Goal: Task Accomplishment & Management: Use online tool/utility

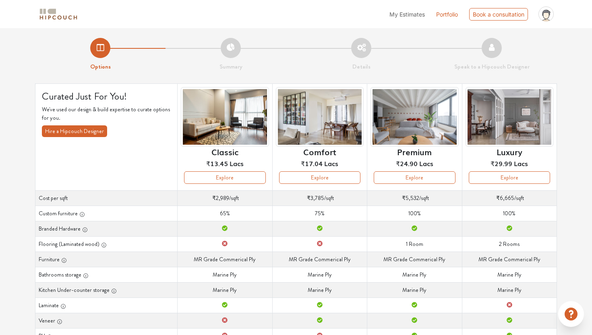
click at [418, 13] on span "My Estimates" at bounding box center [406, 14] width 35 height 7
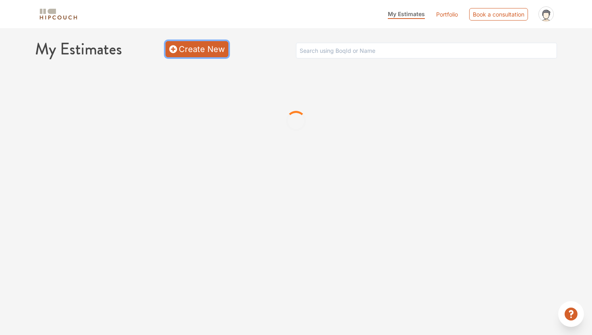
click at [197, 44] on link "Create New" at bounding box center [197, 49] width 63 height 16
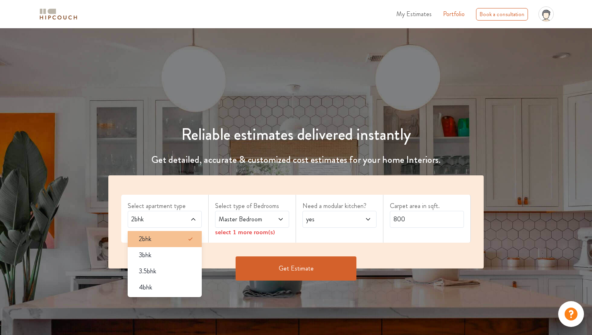
click at [170, 236] on div "2bhk" at bounding box center [167, 239] width 69 height 10
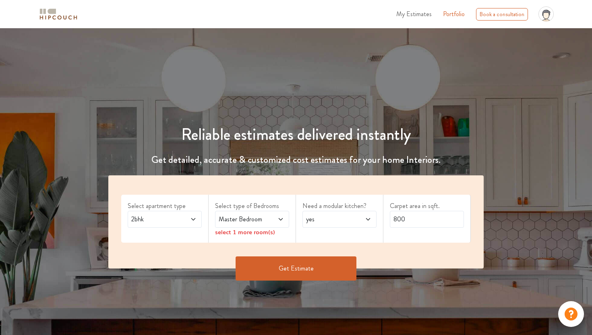
click at [254, 222] on span "Master Bedroom" at bounding box center [242, 219] width 50 height 10
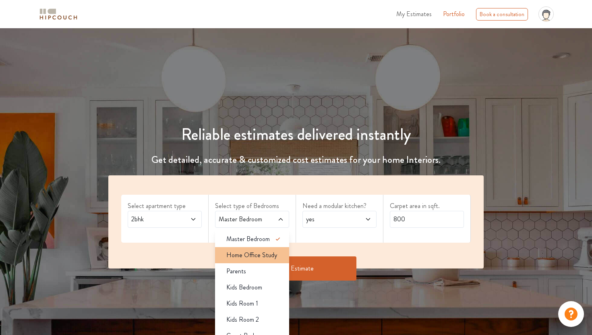
click at [275, 256] on span "Home Office Study" at bounding box center [251, 255] width 51 height 10
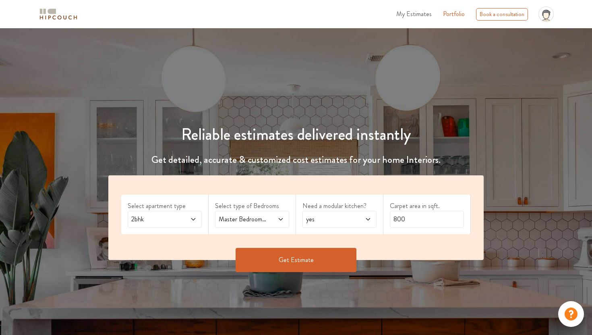
click at [329, 216] on span "yes" at bounding box center [329, 219] width 50 height 10
click at [341, 255] on div "no" at bounding box center [341, 255] width 69 height 10
click at [429, 214] on input "800" at bounding box center [427, 219] width 74 height 17
type input "700"
click at [312, 259] on button "Get Estimate" at bounding box center [296, 260] width 121 height 24
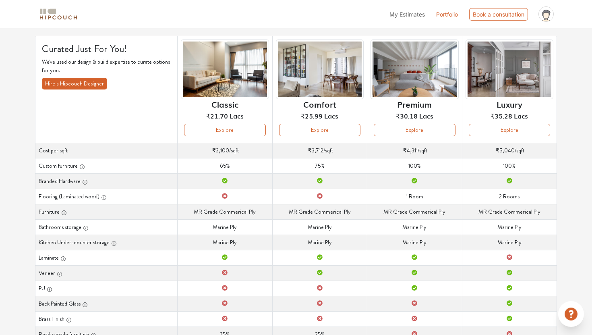
scroll to position [47, 0]
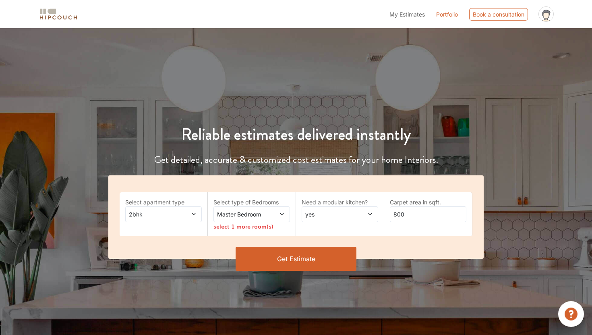
click at [265, 213] on span "Master Bedroom" at bounding box center [241, 214] width 52 height 8
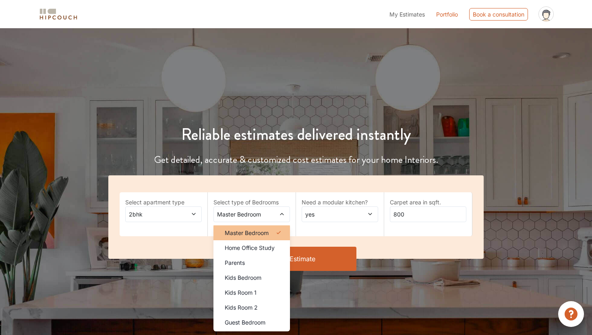
click at [263, 230] on span "Master Bedroom" at bounding box center [247, 232] width 44 height 8
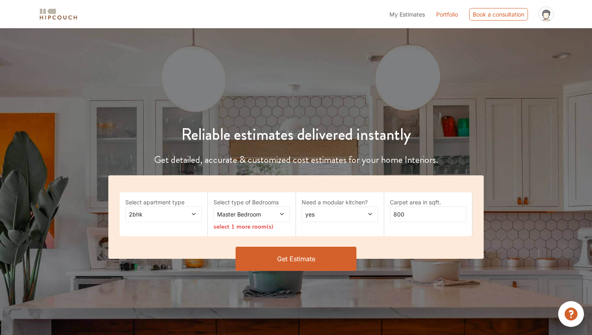
click at [329, 212] on span "yes" at bounding box center [330, 214] width 52 height 8
click at [333, 244] on div "no" at bounding box center [342, 247] width 72 height 8
click at [415, 215] on input "800" at bounding box center [428, 214] width 77 height 16
type input "8"
type input "700"
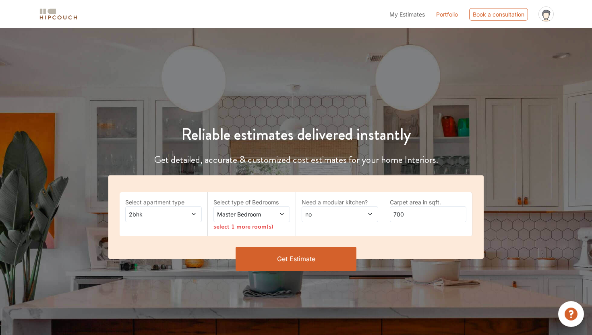
click at [302, 262] on button "Get Estimate" at bounding box center [296, 258] width 121 height 24
click at [356, 214] on span at bounding box center [364, 214] width 17 height 8
click at [350, 244] on div "no" at bounding box center [342, 247] width 72 height 8
click at [427, 216] on input "800" at bounding box center [428, 214] width 77 height 16
type input "8"
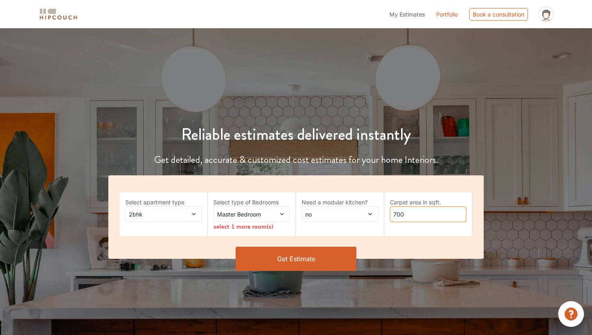
type input "700"
click at [335, 264] on button "Get Estimate" at bounding box center [296, 258] width 121 height 24
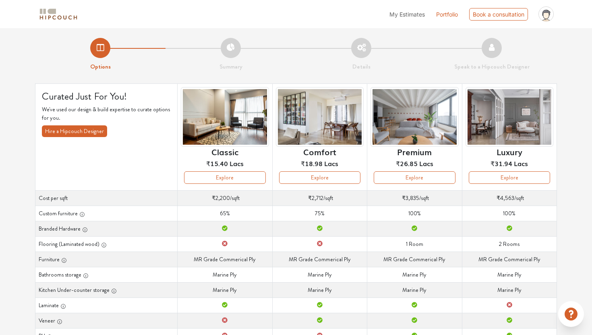
click at [236, 49] on li "Summary" at bounding box center [231, 54] width 130 height 33
click at [252, 178] on button "Explore" at bounding box center [224, 177] width 81 height 12
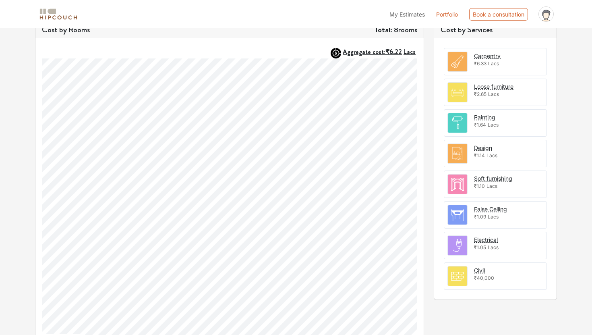
scroll to position [247, 0]
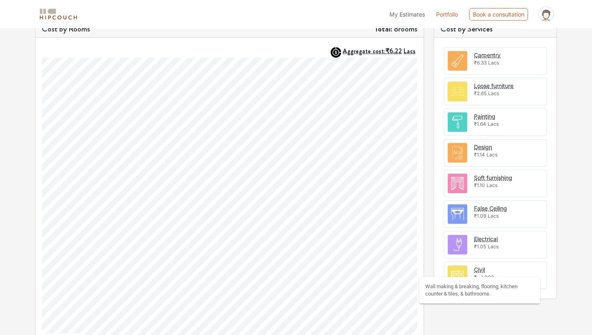
click at [480, 269] on div "Civil" at bounding box center [479, 269] width 11 height 8
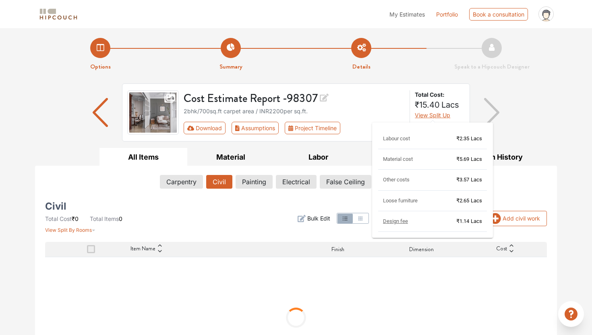
click at [439, 117] on span "View Split Up" at bounding box center [432, 115] width 35 height 7
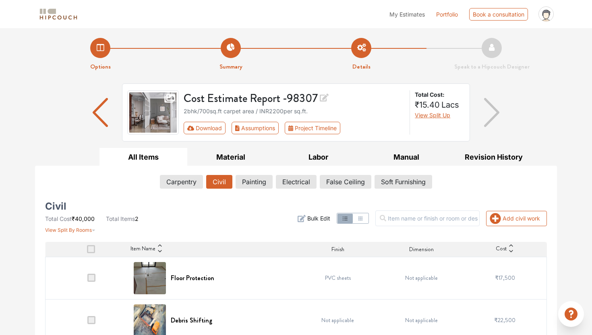
scroll to position [13, 0]
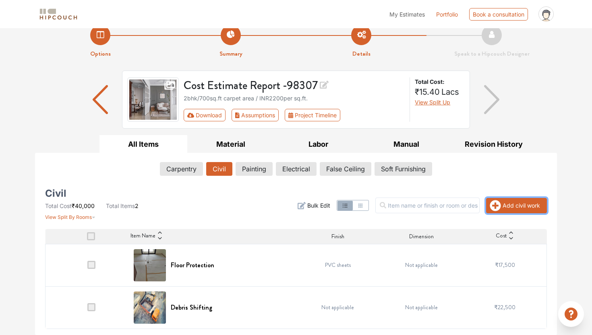
click at [505, 205] on button "Add civil work" at bounding box center [516, 205] width 61 height 15
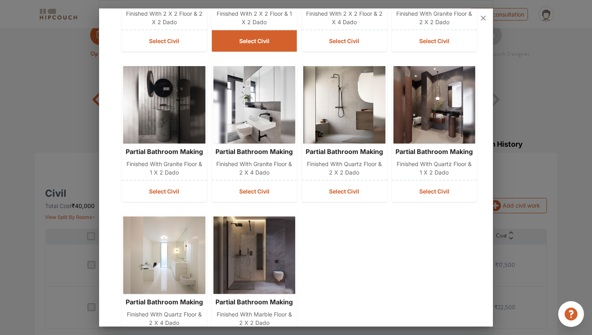
scroll to position [223, 0]
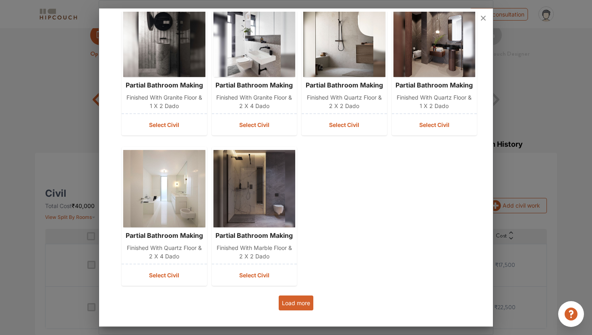
click at [302, 306] on button "Load more" at bounding box center [296, 302] width 35 height 15
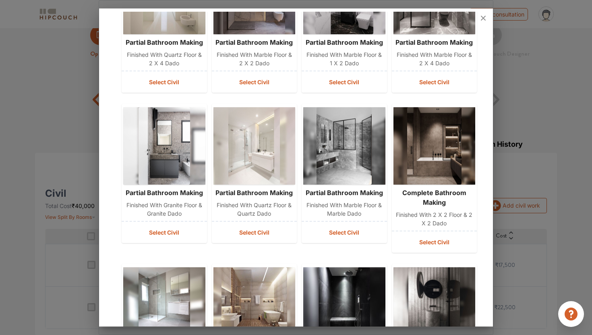
scroll to position [543, 0]
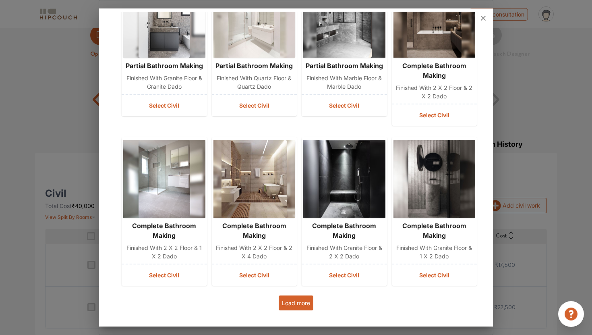
click at [303, 307] on button "Load more" at bounding box center [296, 302] width 35 height 15
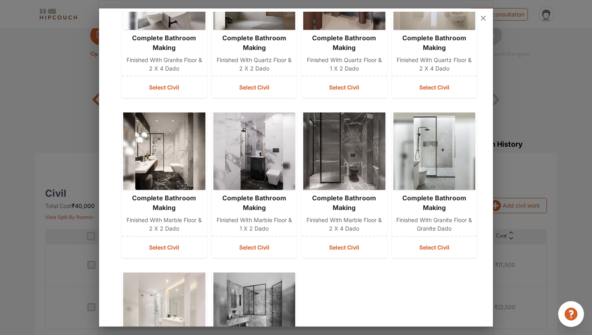
scroll to position [1022, 0]
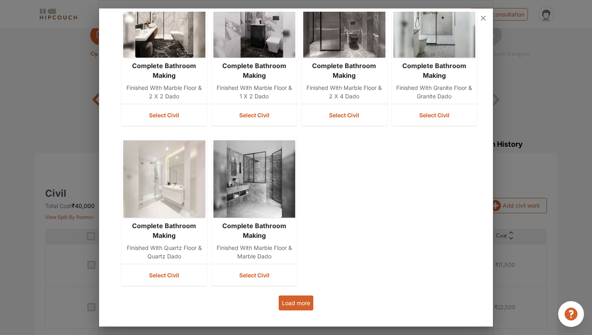
click at [298, 300] on button "Load more" at bounding box center [296, 302] width 35 height 15
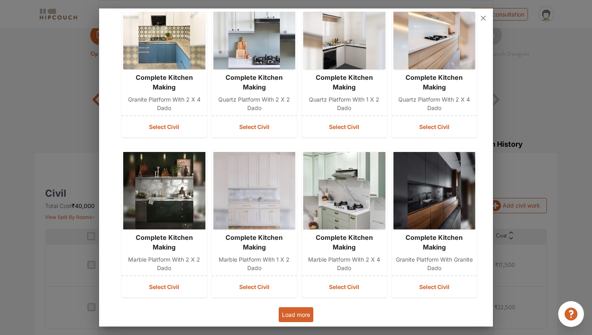
scroll to position [1342, 0]
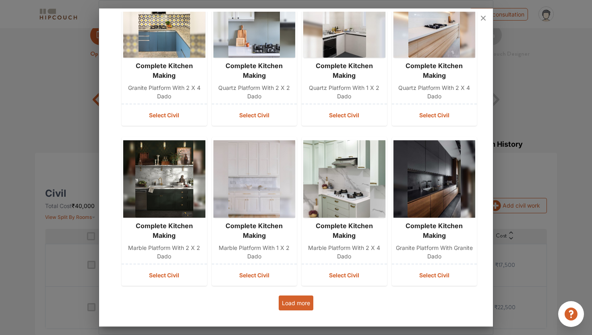
click at [302, 307] on button "Load more" at bounding box center [296, 302] width 35 height 15
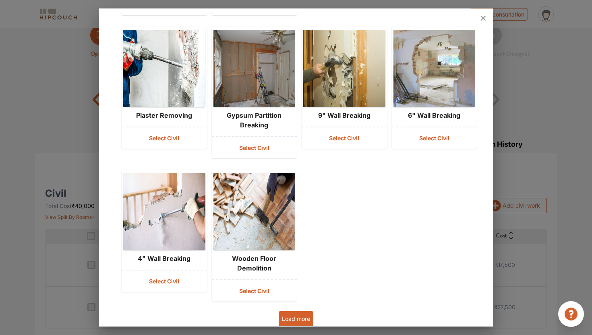
scroll to position [1788, 0]
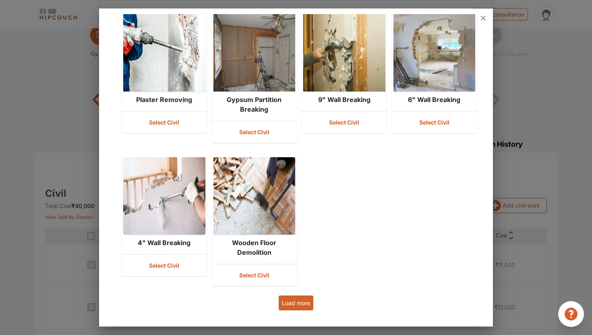
click at [298, 301] on button "Load more" at bounding box center [296, 302] width 35 height 15
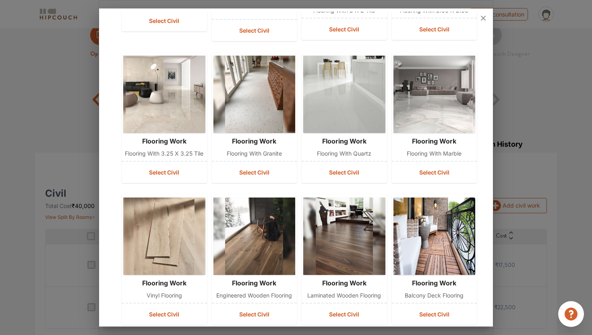
scroll to position [2080, 0]
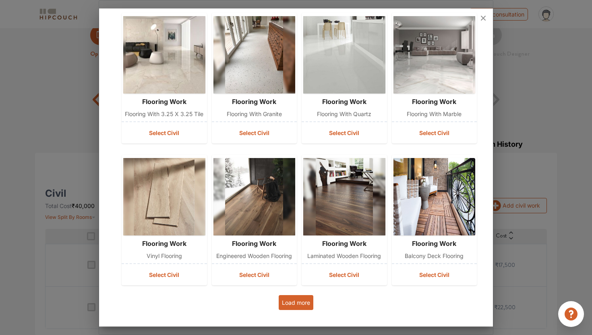
click at [304, 309] on button "Load more" at bounding box center [296, 302] width 35 height 15
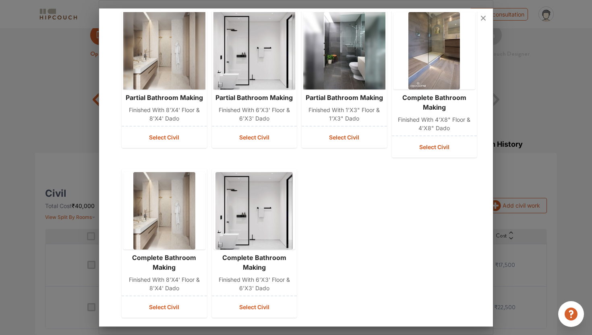
scroll to position [2550, 0]
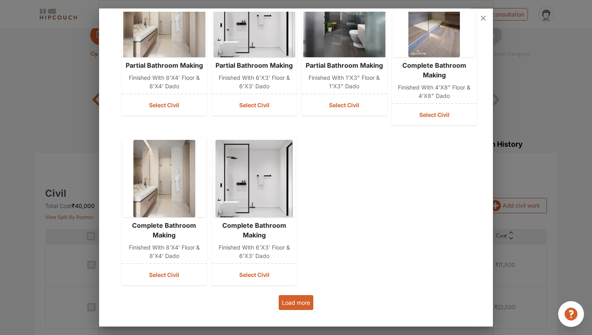
click at [298, 302] on button "Load more" at bounding box center [296, 302] width 35 height 15
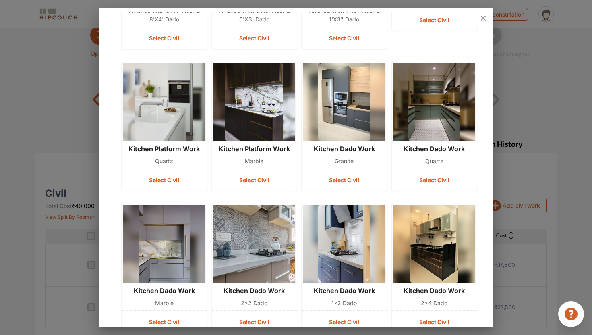
scroll to position [2833, 0]
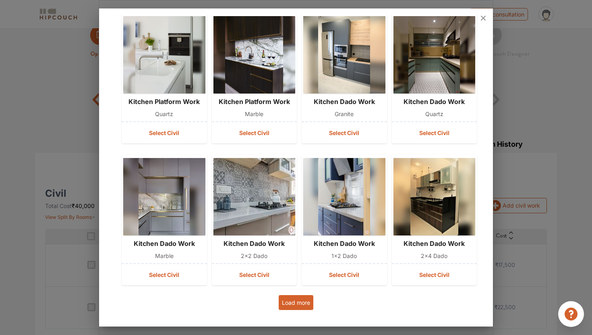
click at [290, 297] on button "Load more" at bounding box center [296, 302] width 35 height 15
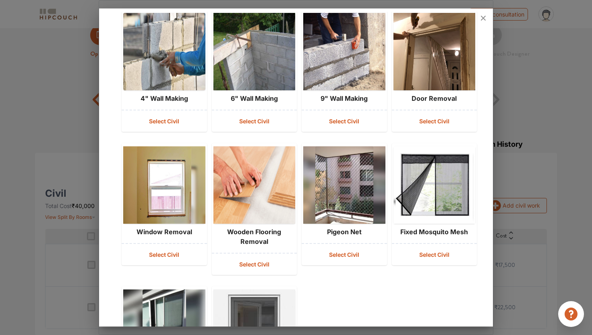
scroll to position [3112, 0]
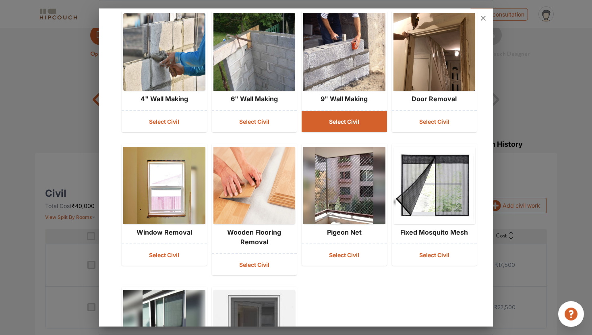
click at [333, 128] on button "Select Civil" at bounding box center [344, 121] width 85 height 21
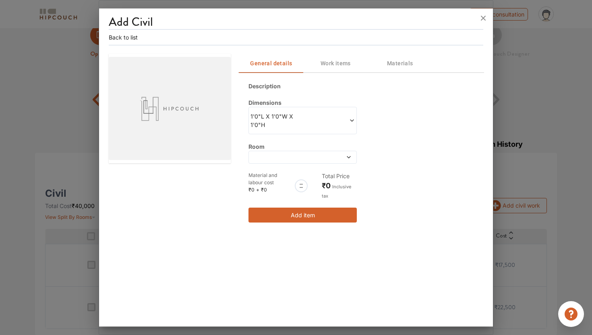
scroll to position [0, 0]
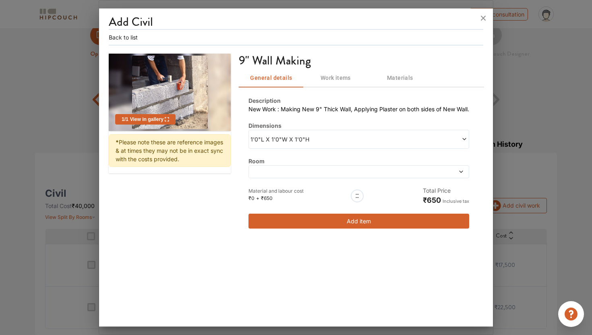
click at [357, 137] on span "1'0"L X 1'0"W X 1'0"H" at bounding box center [305, 139] width 108 height 8
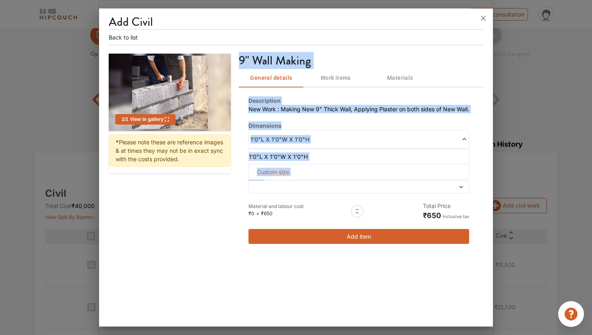
click at [218, 193] on div "1 / 1 View in gallery * Please note these are reference images & at times they …" at bounding box center [296, 154] width 375 height 200
click at [266, 182] on div at bounding box center [359, 186] width 221 height 13
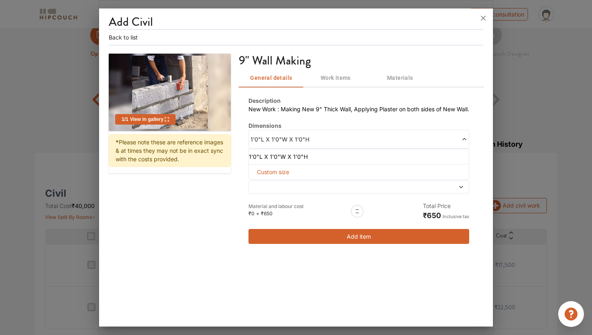
click at [212, 203] on div "1 / 1 View in gallery * Please note these are reference images & at times they …" at bounding box center [296, 154] width 375 height 200
click at [464, 136] on span at bounding box center [413, 139] width 108 height 8
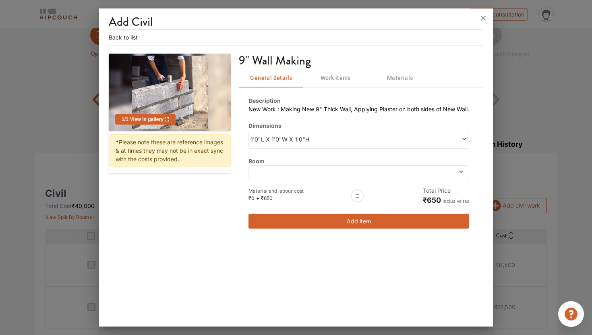
click at [358, 175] on div at bounding box center [359, 171] width 221 height 13
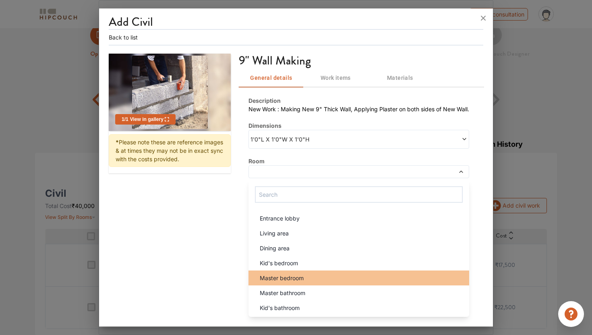
click at [317, 279] on div "Master bedroom" at bounding box center [361, 277] width 216 height 8
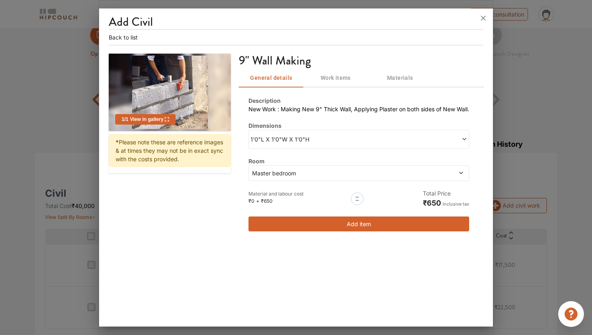
click at [166, 119] on icon at bounding box center [167, 119] width 4 height 5
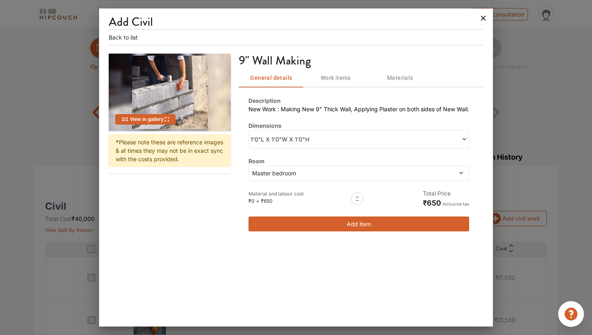
click at [484, 20] on icon at bounding box center [483, 18] width 13 height 13
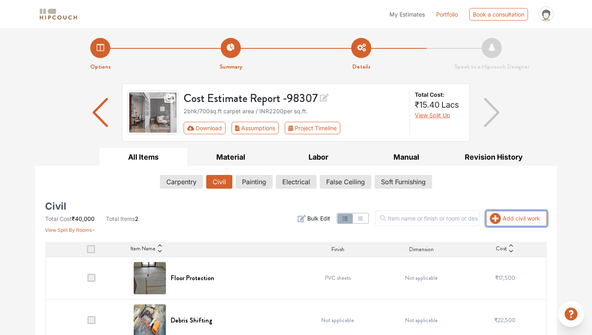
scroll to position [13, 0]
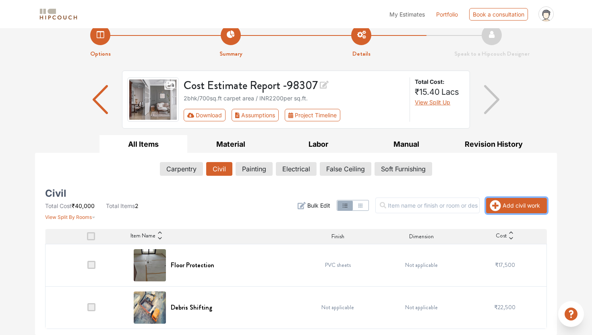
click at [510, 210] on button "Add civil work" at bounding box center [516, 205] width 61 height 15
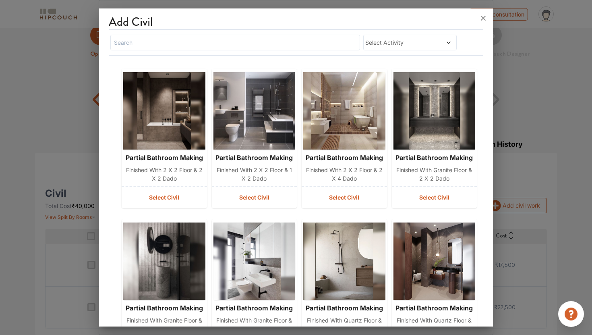
click at [396, 41] on span "Select Activity" at bounding box center [397, 42] width 65 height 8
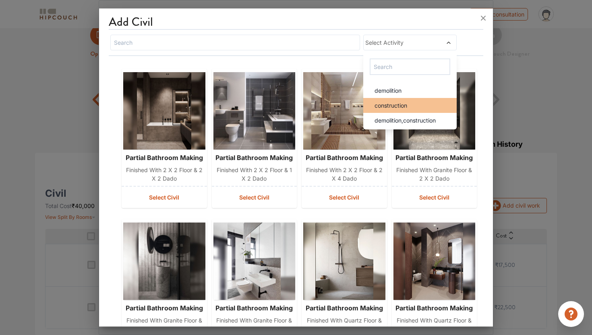
click at [404, 107] on span "construction" at bounding box center [391, 105] width 33 height 8
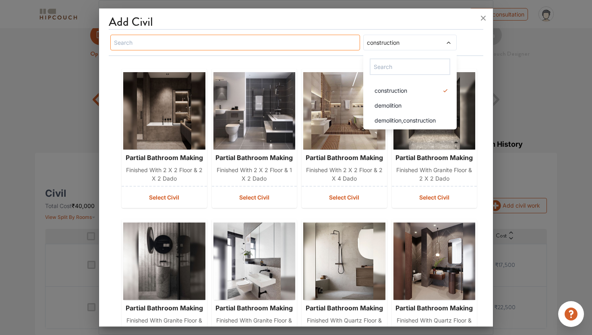
click at [333, 48] on input "text" at bounding box center [235, 43] width 250 height 16
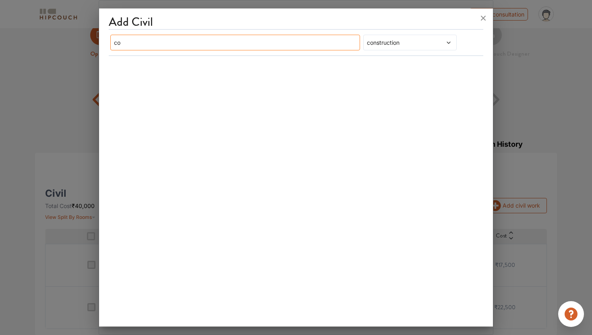
type input "c"
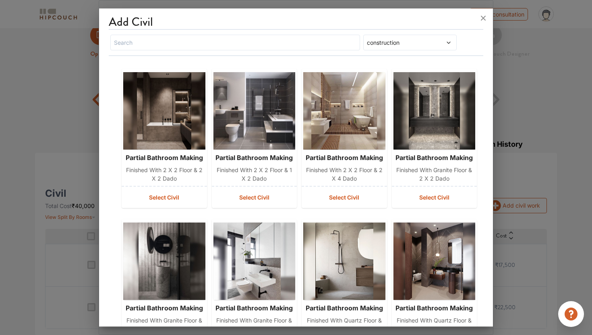
click at [407, 40] on span "construction" at bounding box center [397, 42] width 65 height 8
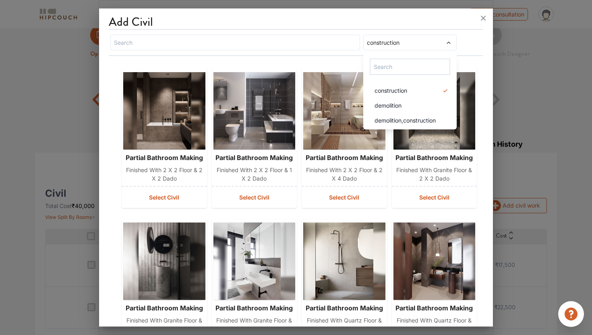
click at [464, 62] on div "partial bathroom making Finished with 2 x 2 floor & 2 x 2 dado Select Civil par…" at bounding box center [296, 301] width 375 height 490
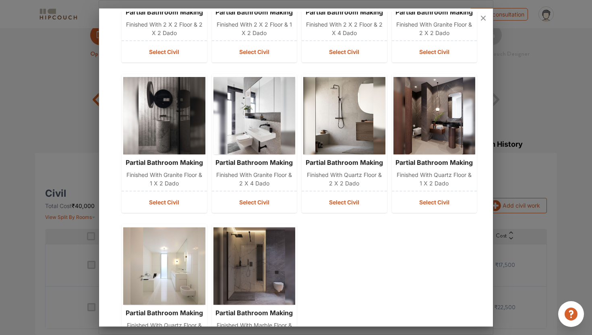
scroll to position [223, 0]
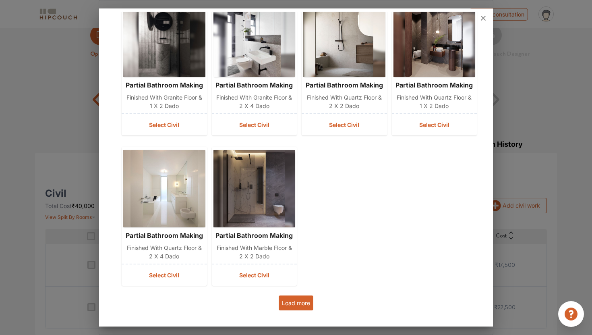
click at [300, 300] on button "Load more" at bounding box center [296, 302] width 35 height 15
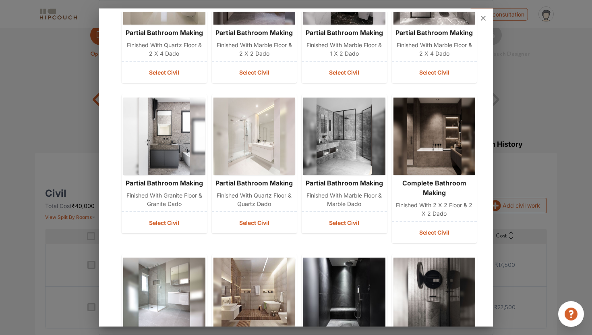
scroll to position [543, 0]
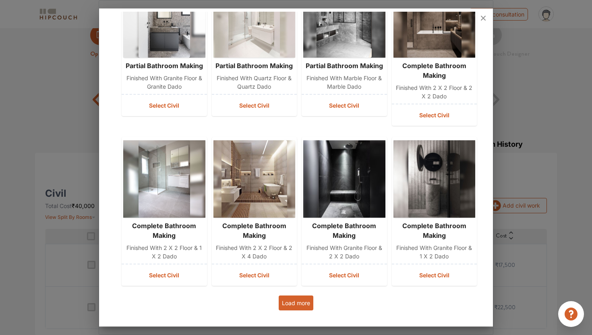
click at [304, 305] on button "Load more" at bounding box center [296, 302] width 35 height 15
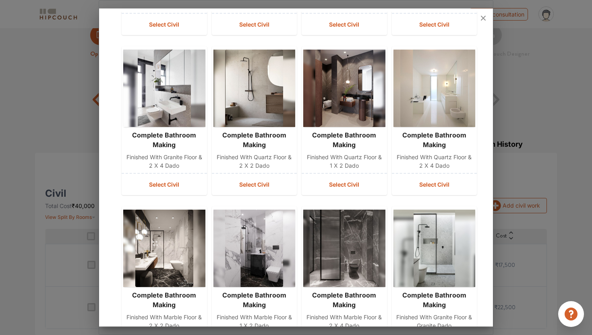
scroll to position [1022, 0]
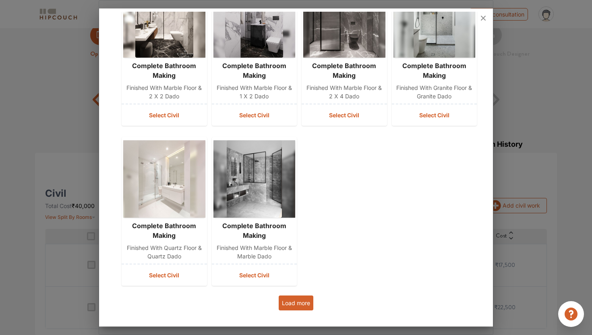
click at [304, 306] on button "Load more" at bounding box center [296, 302] width 35 height 15
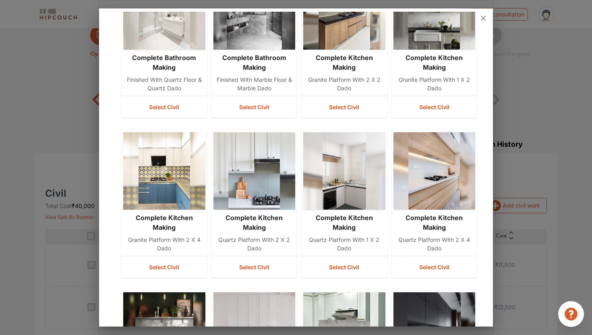
scroll to position [1342, 0]
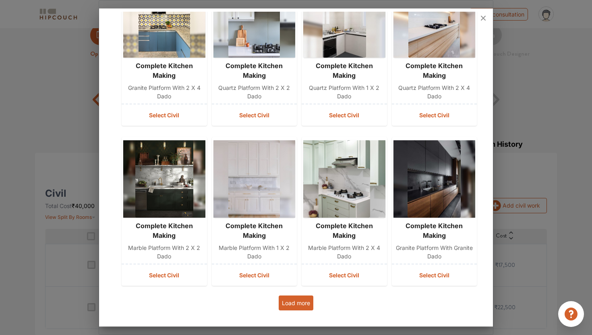
click at [304, 306] on button "Load more" at bounding box center [296, 302] width 35 height 15
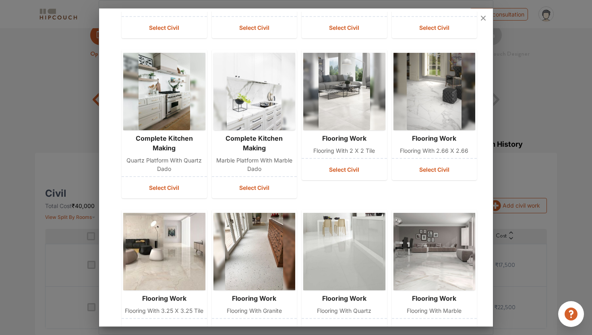
scroll to position [1794, 0]
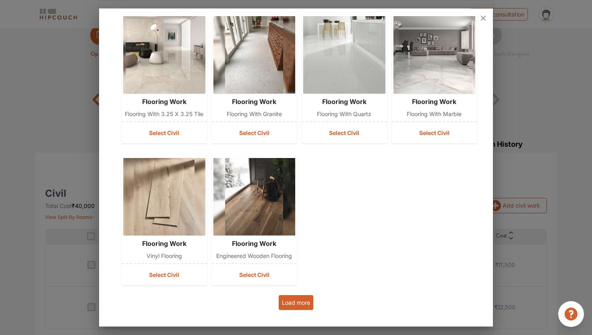
click at [298, 307] on button "Load more" at bounding box center [296, 302] width 35 height 15
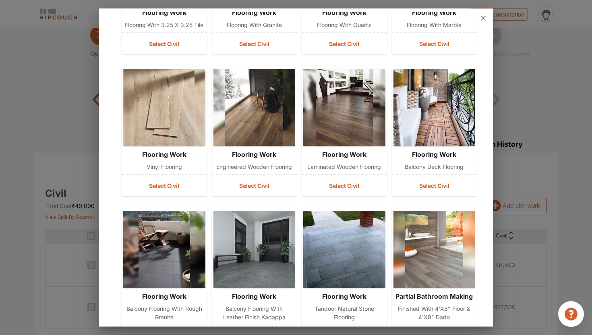
scroll to position [2104, 0]
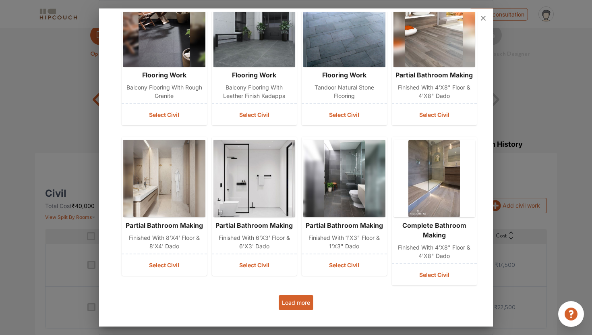
click at [297, 307] on button "Load more" at bounding box center [296, 302] width 35 height 15
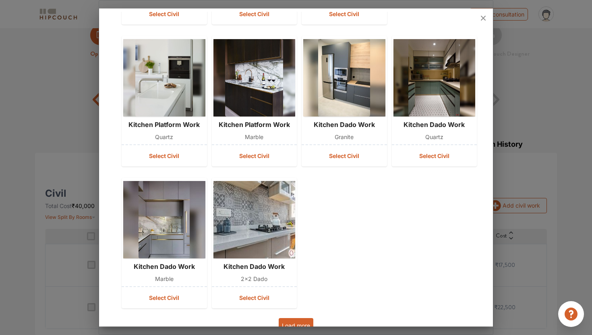
scroll to position [2547, 0]
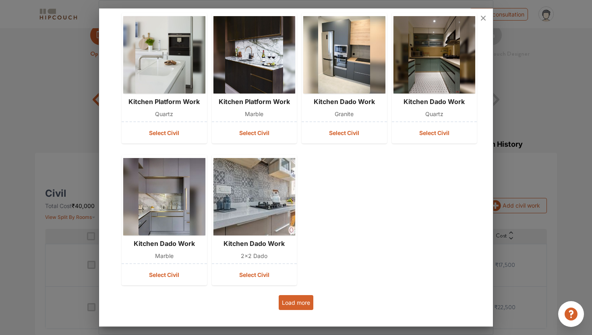
click at [299, 300] on button "Load more" at bounding box center [296, 302] width 35 height 15
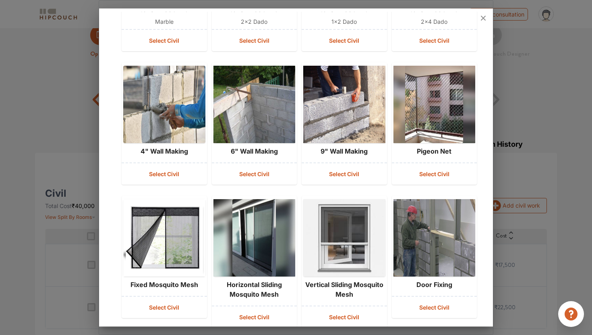
scroll to position [2824, 0]
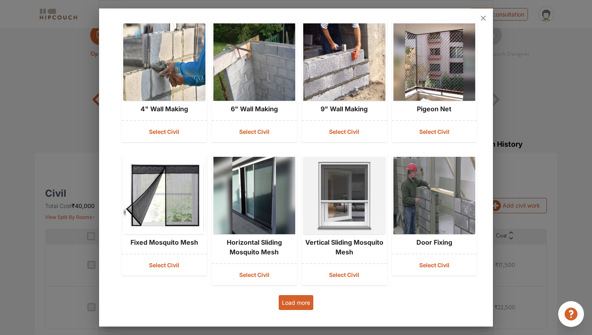
click at [299, 302] on button "Load more" at bounding box center [296, 302] width 35 height 15
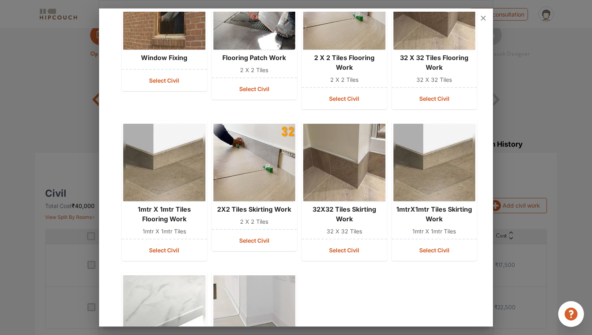
scroll to position [3268, 0]
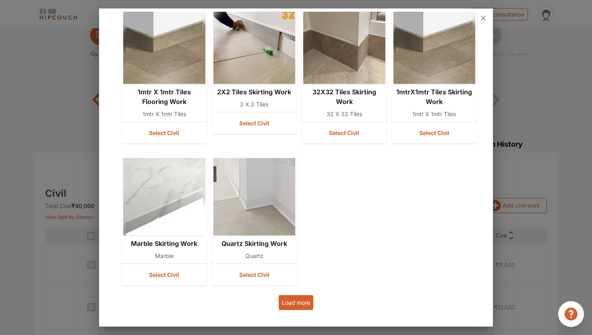
click at [304, 303] on button "Load more" at bounding box center [296, 302] width 35 height 15
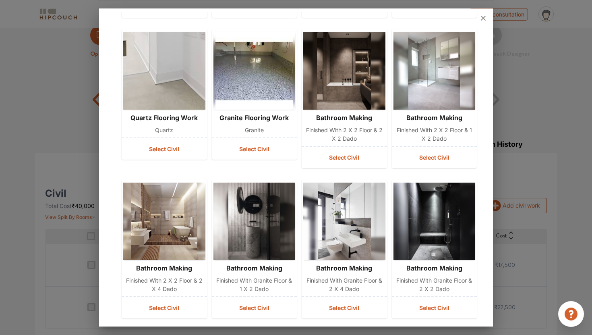
scroll to position [3569, 0]
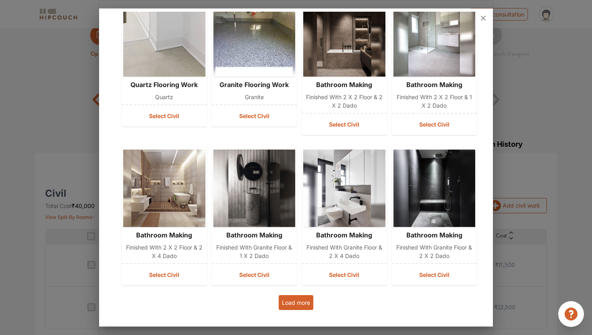
click at [302, 307] on button "Load more" at bounding box center [296, 302] width 35 height 15
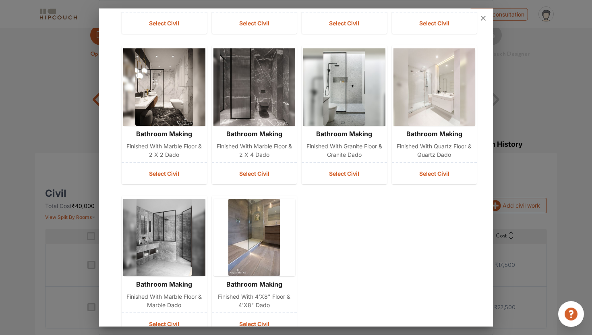
scroll to position [4020, 0]
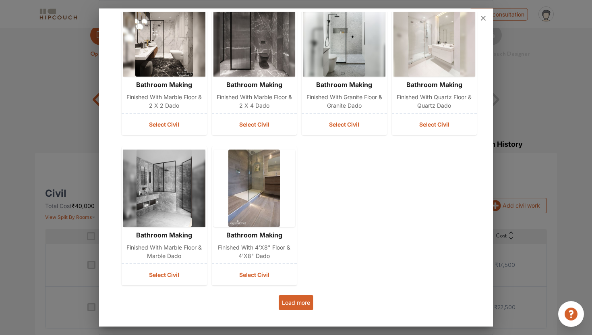
click at [302, 304] on button "Load more" at bounding box center [296, 302] width 35 height 15
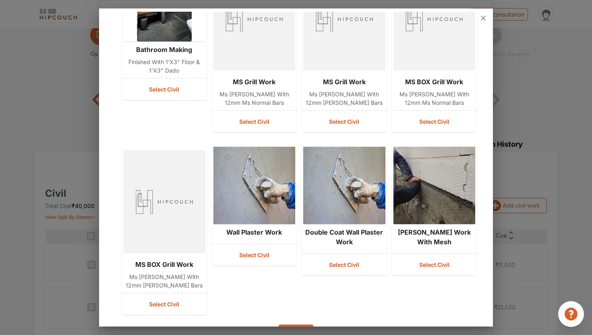
scroll to position [4384, 0]
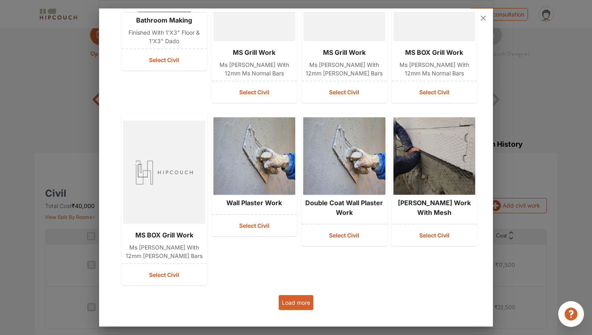
click at [302, 305] on button "Load more" at bounding box center [296, 302] width 35 height 15
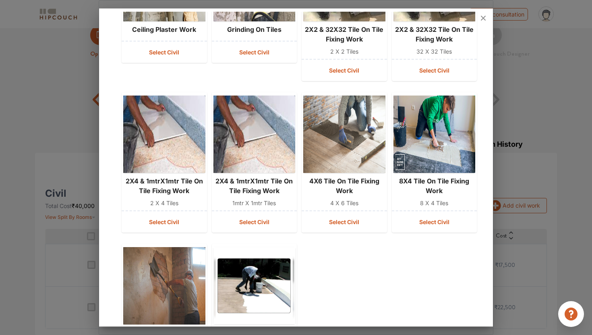
scroll to position [4830, 0]
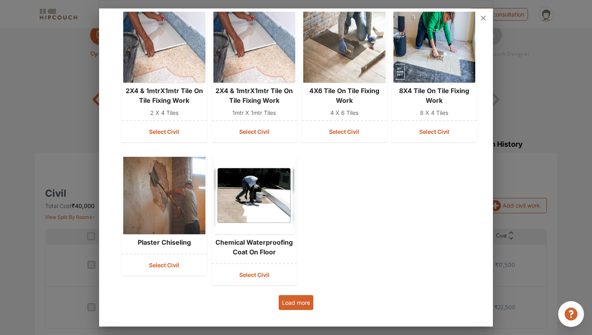
click at [307, 302] on button "Load more" at bounding box center [296, 302] width 35 height 15
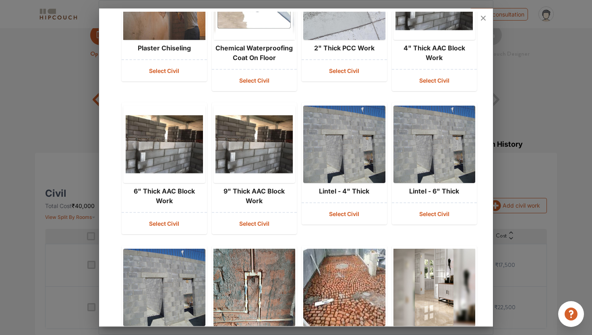
scroll to position [5115, 0]
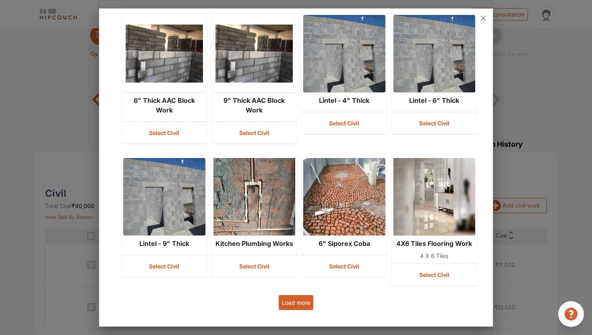
click at [301, 305] on button "Load more" at bounding box center [296, 302] width 35 height 15
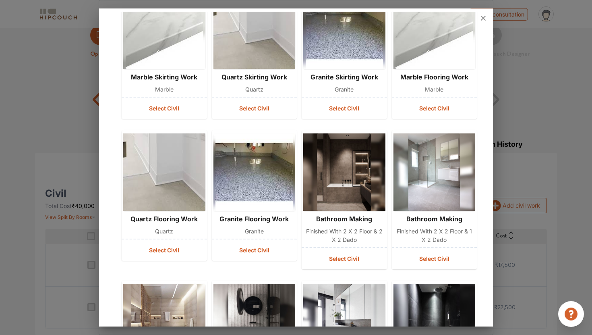
scroll to position [3423, 0]
